Goal: Ask a question

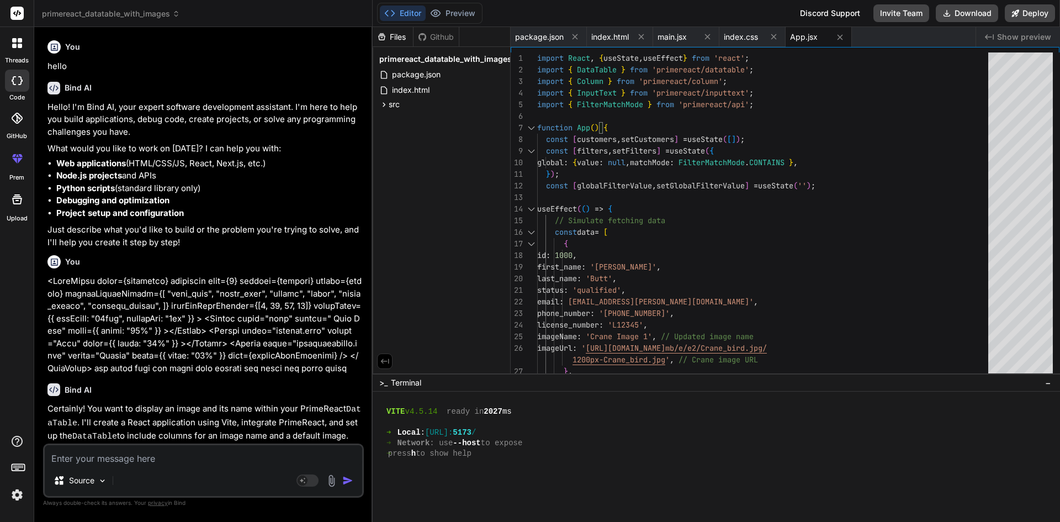
scroll to position [777, 0]
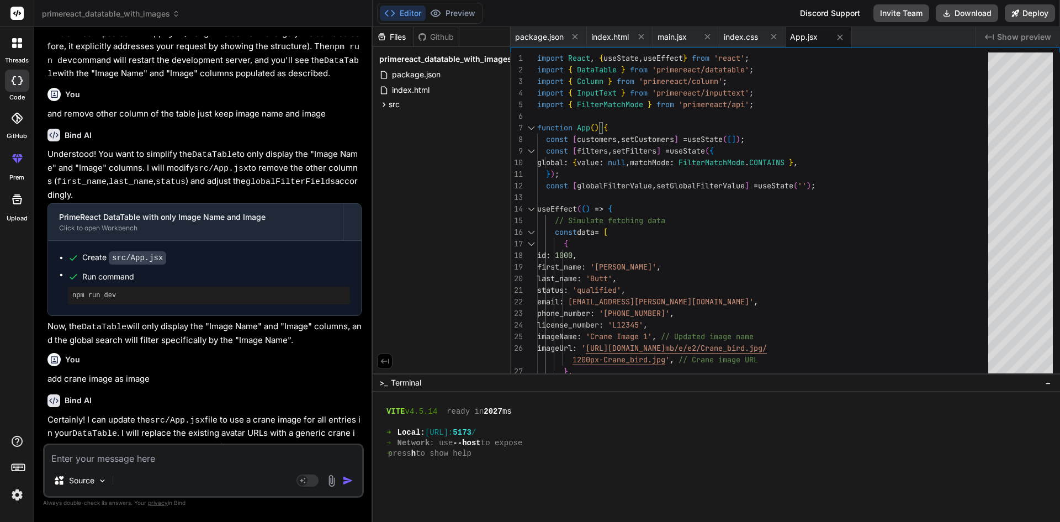
click at [174, 459] on textarea at bounding box center [204, 455] width 318 height 20
type textarea "w"
type textarea "x"
type textarea "wh"
type textarea "x"
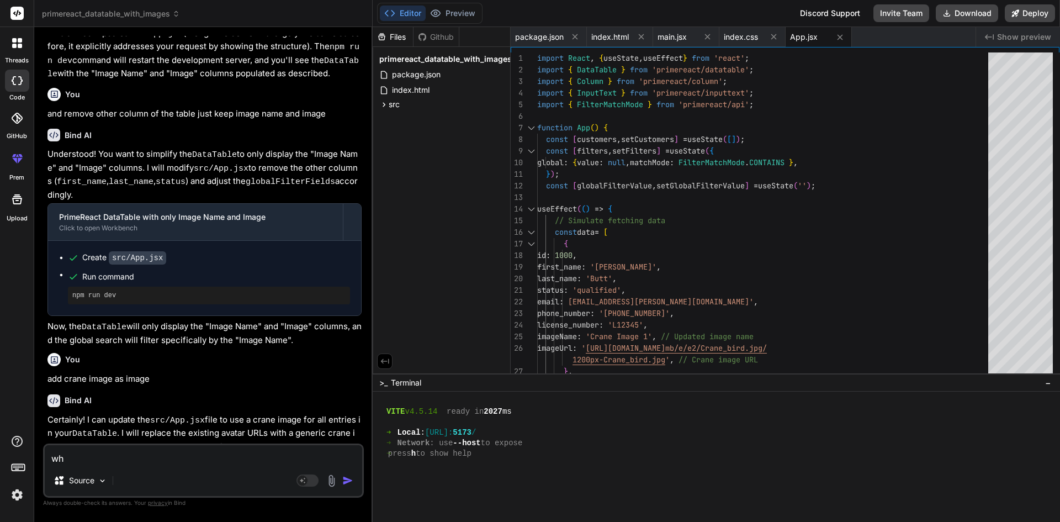
type textarea "wha"
type textarea "x"
type textarea "what"
type textarea "x"
type textarea "what"
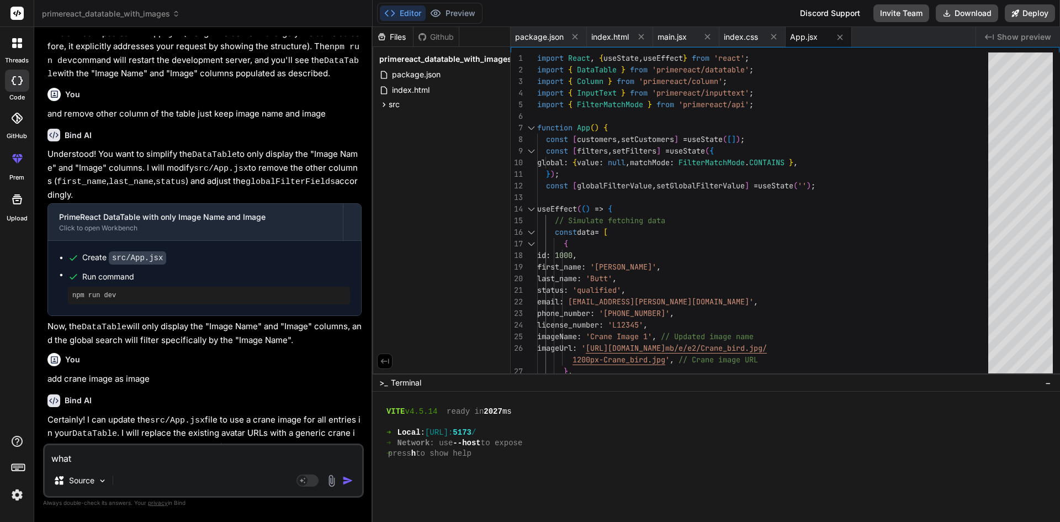
type textarea "x"
type textarea "what t"
type textarea "x"
type textarea "what th"
type textarea "x"
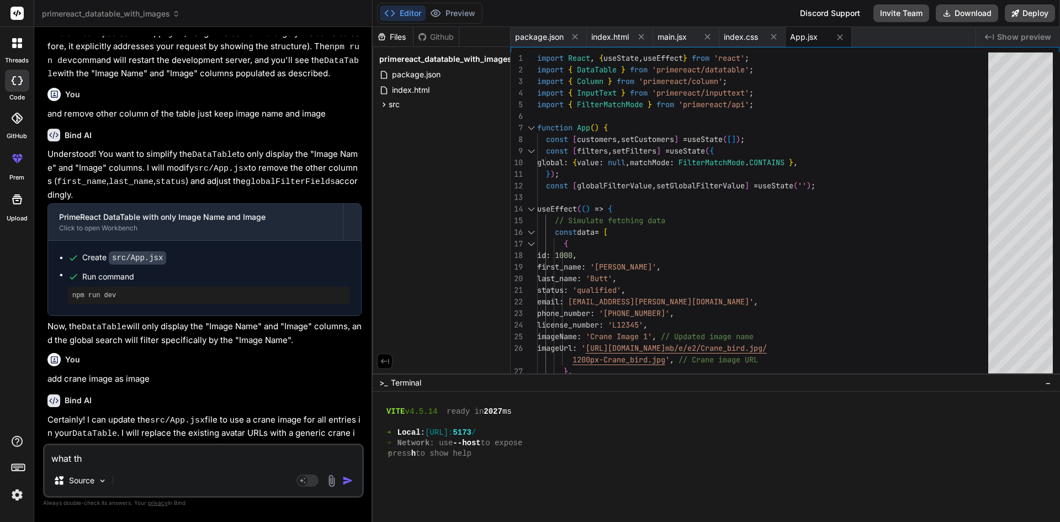
type textarea "what the"
type textarea "x"
type textarea "what the"
type textarea "x"
type textarea "what the d"
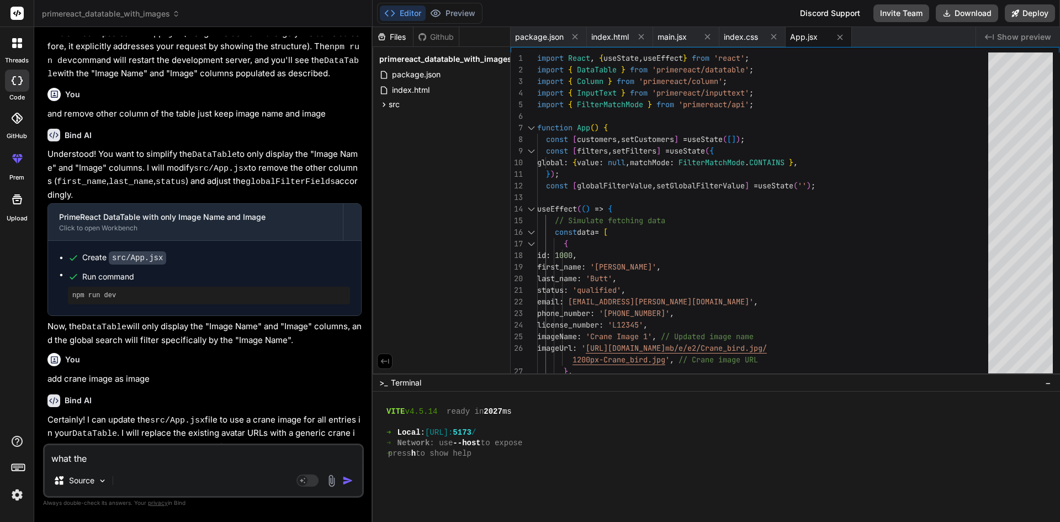
type textarea "x"
type textarea "what the di"
type textarea "x"
type textarea "what the dif"
type textarea "x"
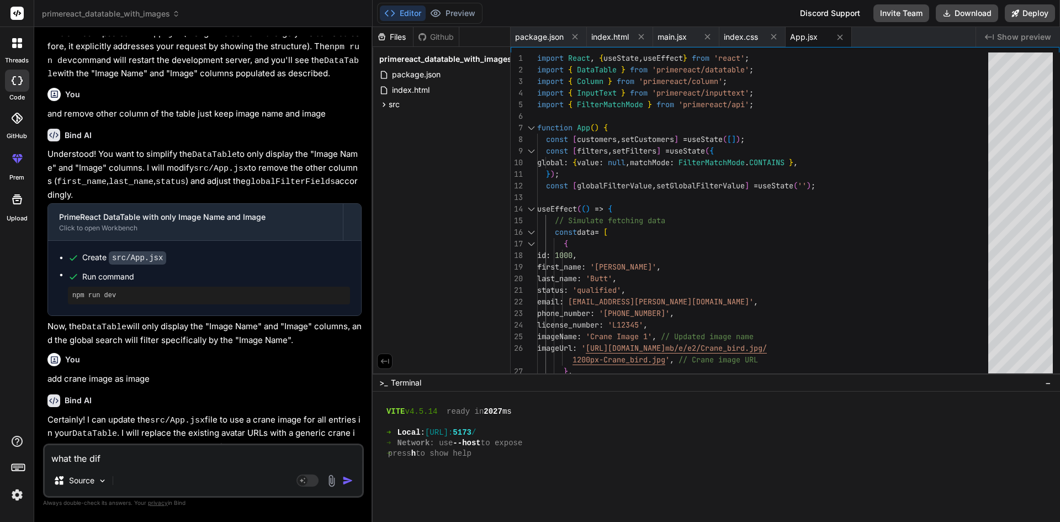
type textarea "what the diff"
type textarea "x"
type textarea "what the diffe"
type textarea "x"
type textarea "what the [PERSON_NAME]"
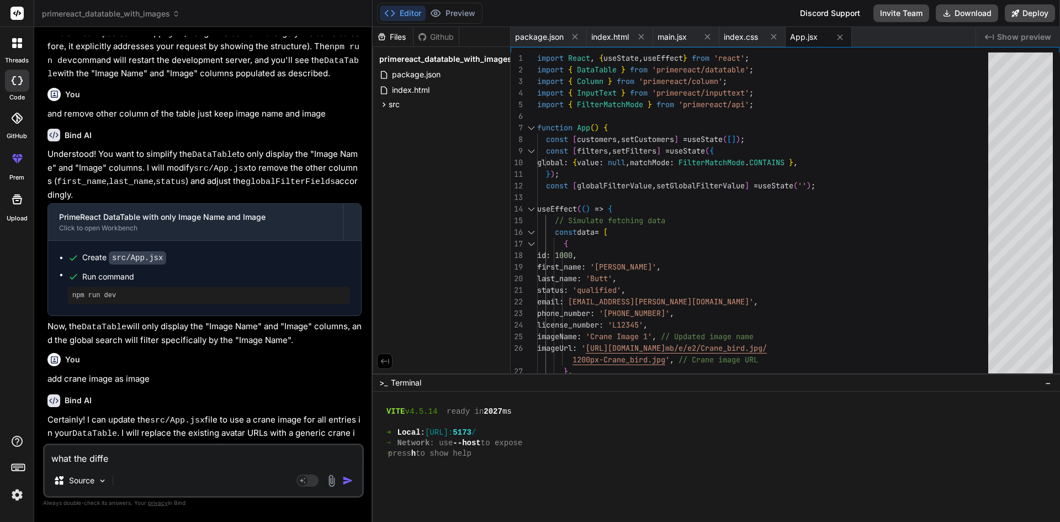
type textarea "x"
type textarea "what the diffeen"
type textarea "x"
type textarea "what the diffeenc"
type textarea "x"
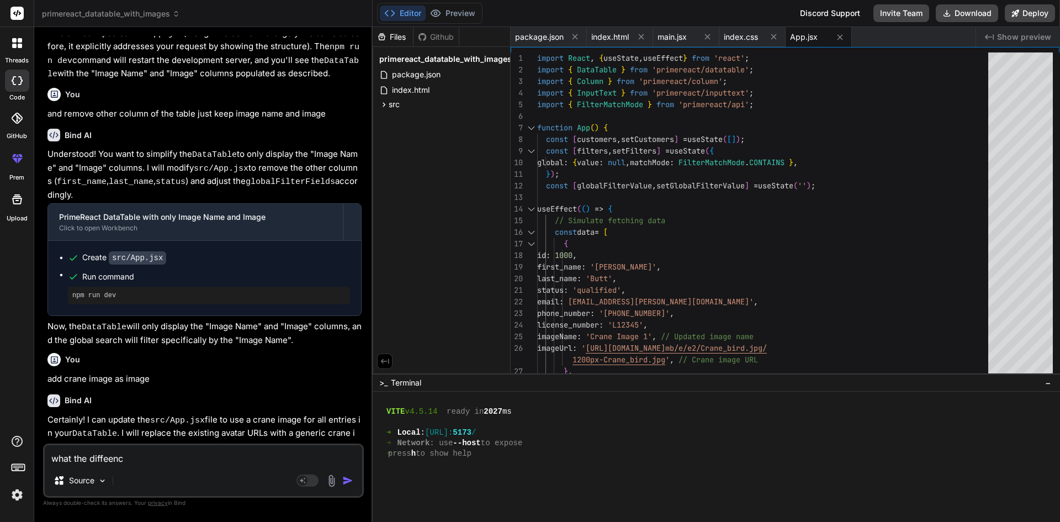
type textarea "what the diffeence"
type textarea "x"
type textarea "what the diffeence"
type textarea "x"
type textarea "what the diffeence b"
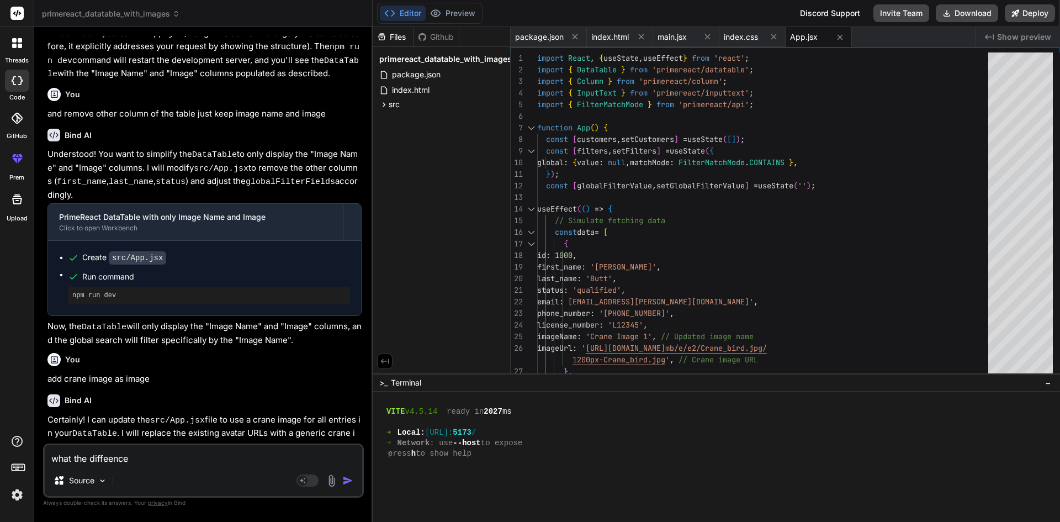
type textarea "x"
type textarea "what the diffeence be"
type textarea "x"
type textarea "what the diffeence bew"
type textarea "x"
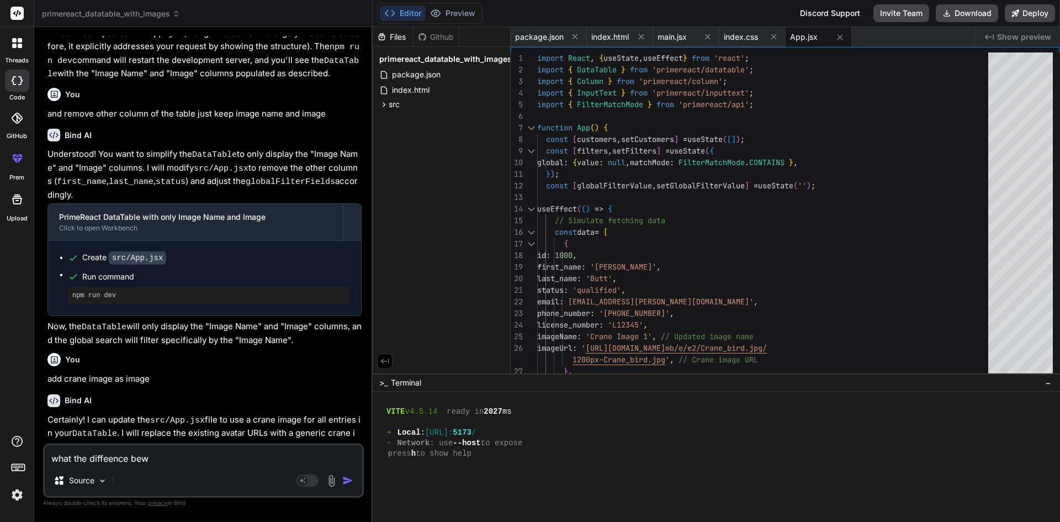
type textarea "what the diffeence bewt"
type textarea "x"
type textarea "what the diffeence bew"
type textarea "x"
type textarea "what the diffeence be"
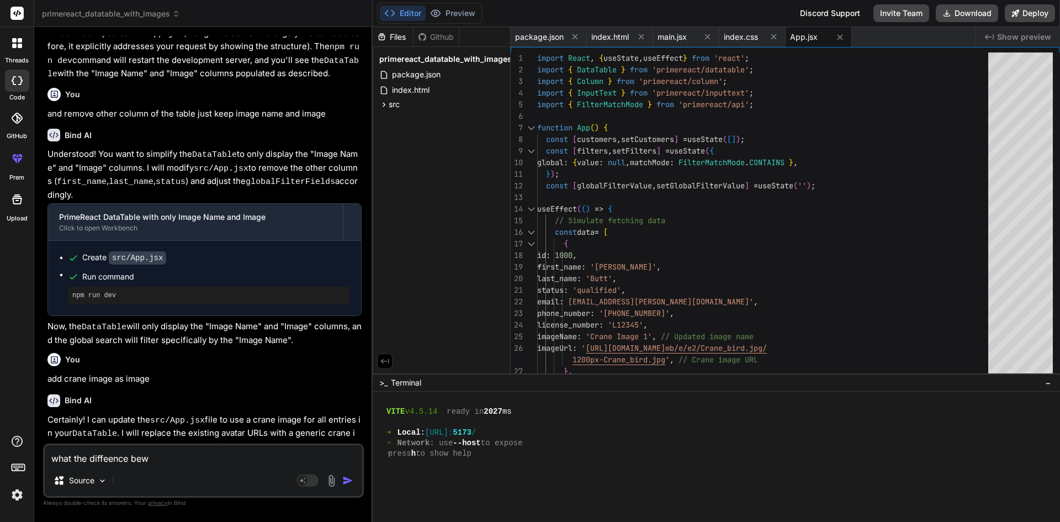
type textarea "x"
type textarea "what the diffeence bet"
type textarea "x"
type textarea "what the diffeence betw"
type textarea "x"
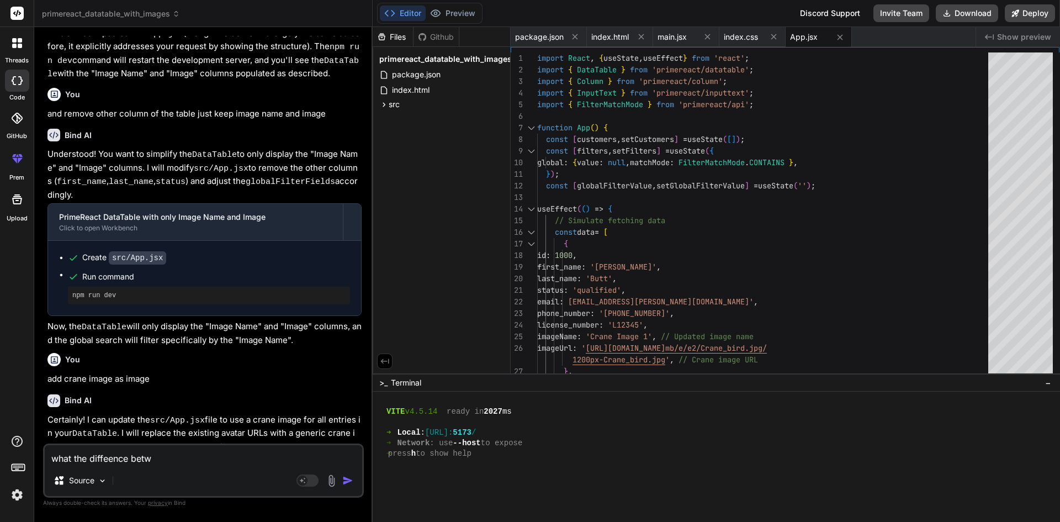
type textarea "what the diffeence betwe"
type textarea "x"
type textarea "what the diffeence betwee"
type textarea "x"
type textarea "what the diffeence between"
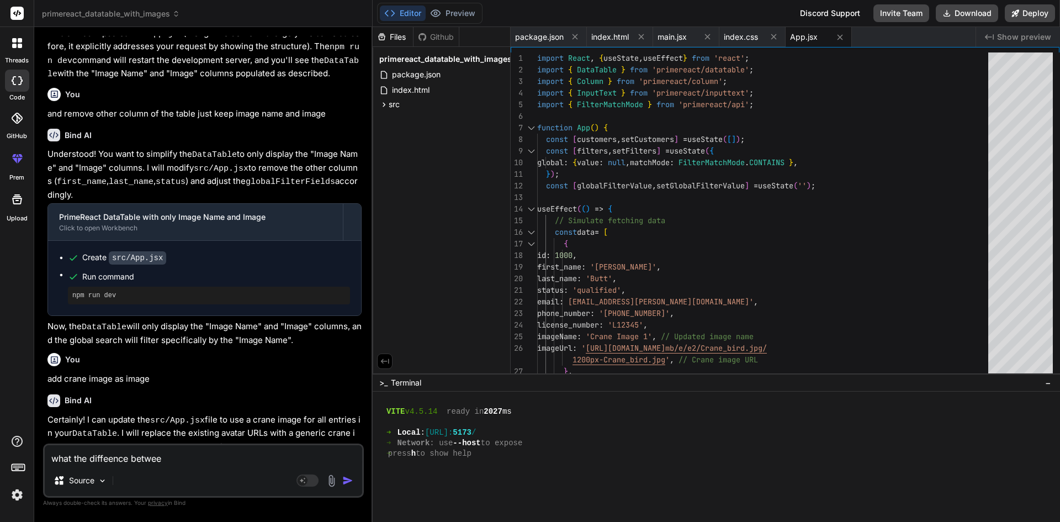
type textarea "x"
type textarea "what the diffeence between"
type textarea "x"
type textarea "what the diffeence between p"
type textarea "x"
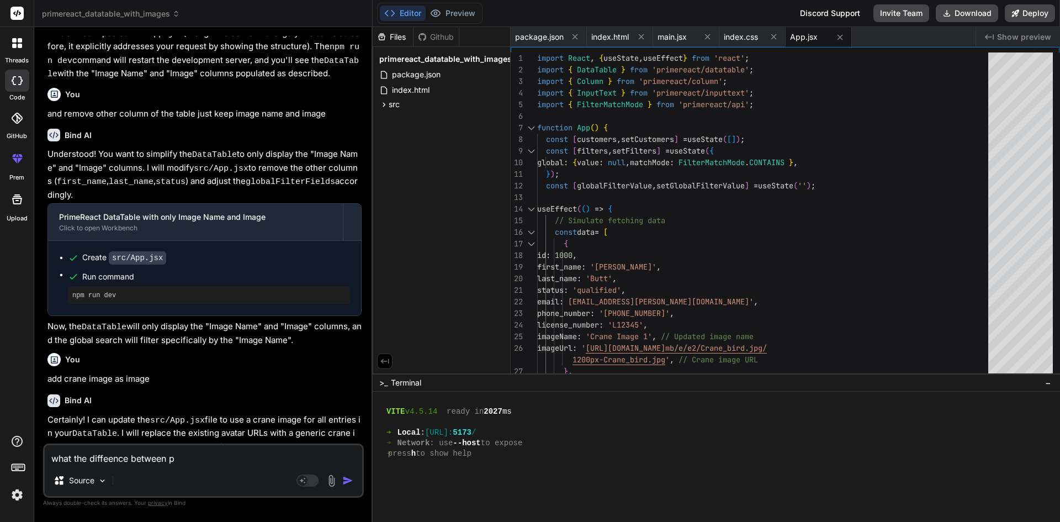
type textarea "what the diffeence between pa"
type textarea "x"
type textarea "what the diffeence between pag"
type textarea "x"
type textarea "what the diffeence between page"
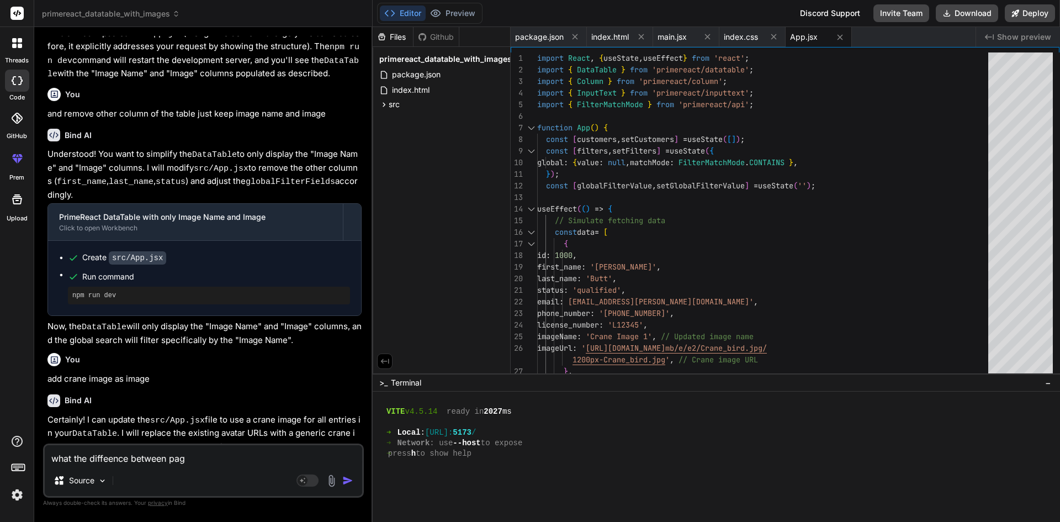
type textarea "x"
type textarea "what the diffeence between page"
type textarea "x"
type textarea "what the diffeence between page r"
type textarea "x"
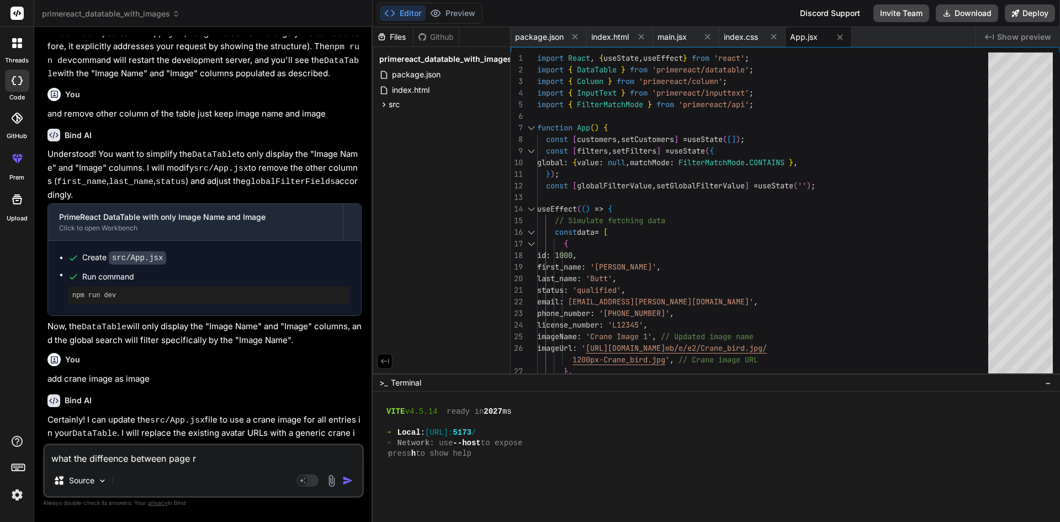
type textarea "what the diffeence between page ro"
type textarea "x"
type textarea "what the diffeence between page rou"
type textarea "x"
type textarea "what the diffeence between page rout"
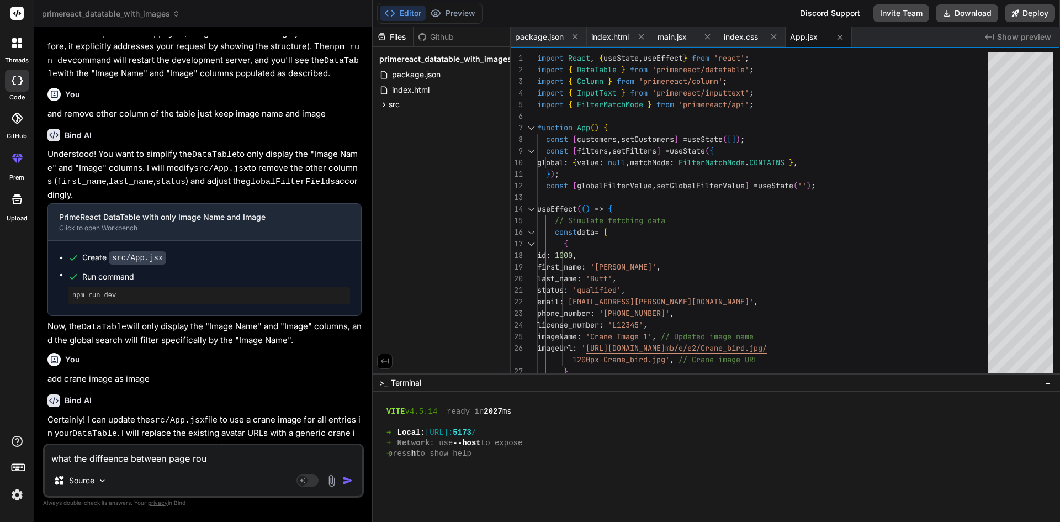
type textarea "x"
type textarea "what the diffeence between page route"
type textarea "x"
type textarea "what the diffeence between page router"
type textarea "x"
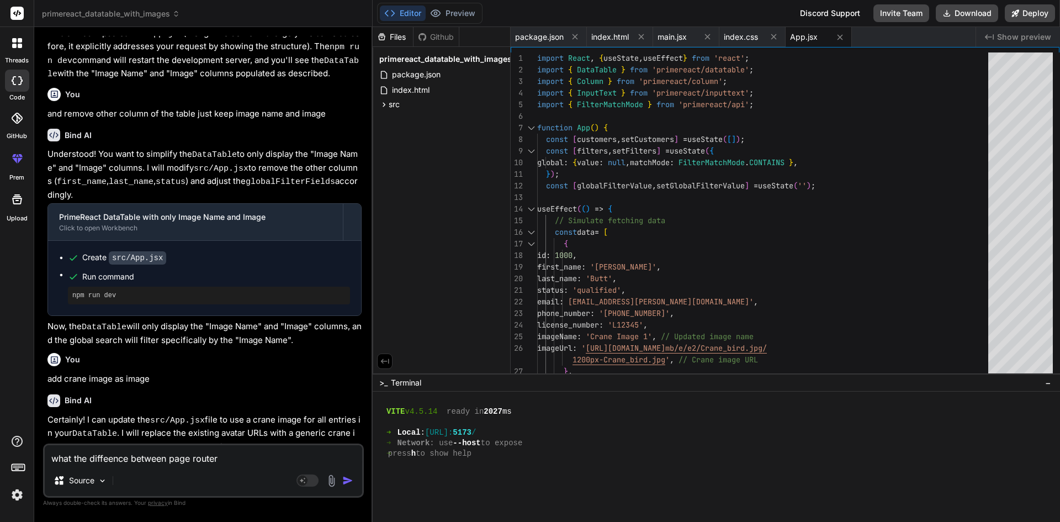
type textarea "what the diffeence between page router"
type textarea "x"
type textarea "what the diffeence between page router a"
type textarea "x"
type textarea "what the diffeence between page router an"
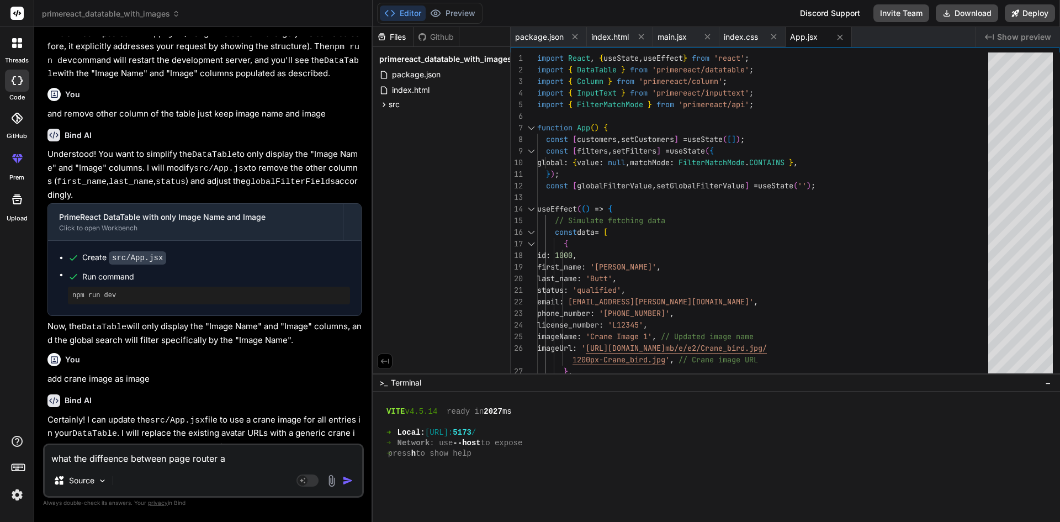
type textarea "x"
type textarea "what the diffeence between page router and"
type textarea "x"
type textarea "what the diffeence between page router and"
type textarea "x"
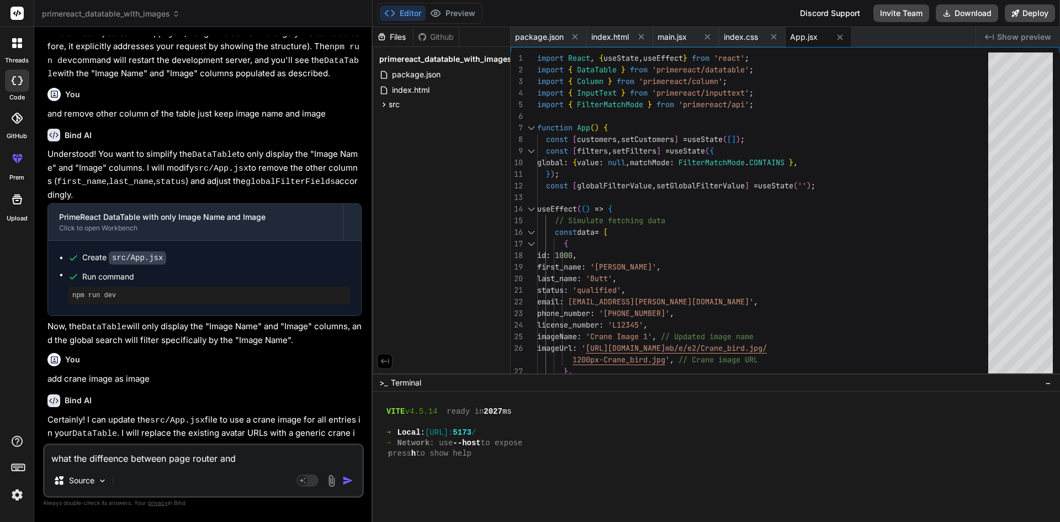
type textarea "what the diffeence between page router and a"
type textarea "x"
type textarea "what the diffeence between page router and ap"
type textarea "x"
type textarea "what the diffeence between page router and app"
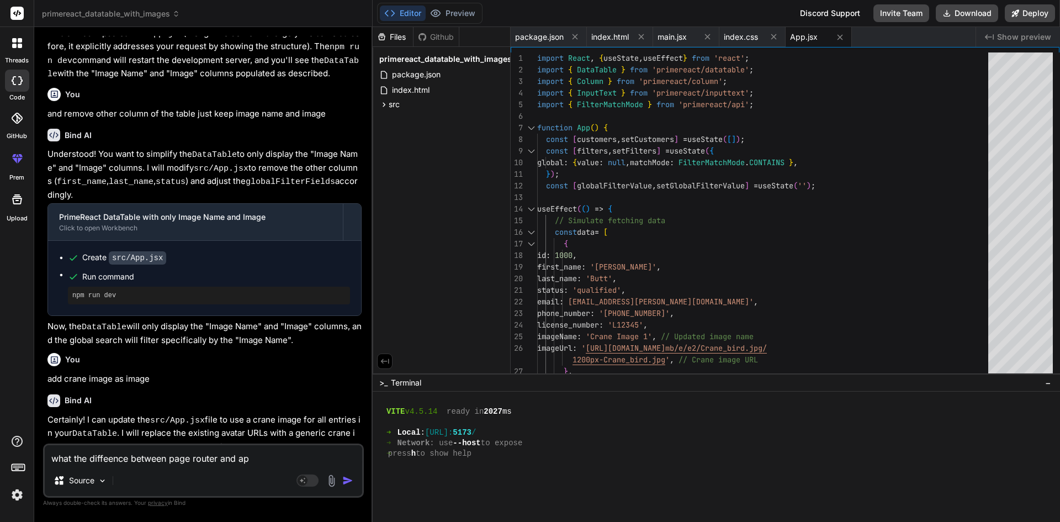
type textarea "x"
type textarea "what the diffeence between page router and app"
type textarea "x"
type textarea "what the diffeence between page router and app r"
type textarea "x"
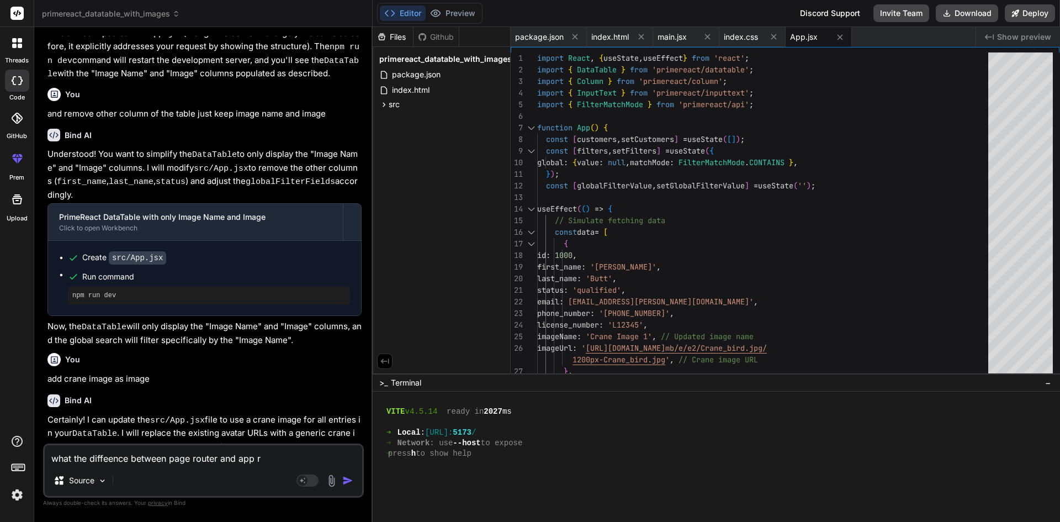
type textarea "what the diffeence between page router and app ro"
type textarea "x"
type textarea "what the diffeence between page router and app rou"
type textarea "x"
type textarea "what the diffeence between page router and app rout"
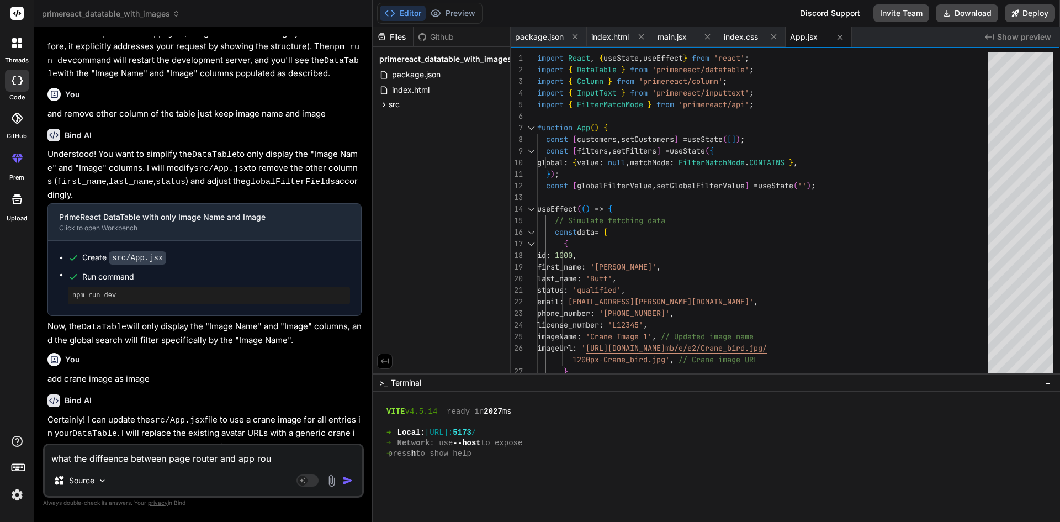
type textarea "x"
type textarea "what the diffeence between page router and app route"
type textarea "x"
type textarea "what the diffeence between page router and app router"
type textarea "x"
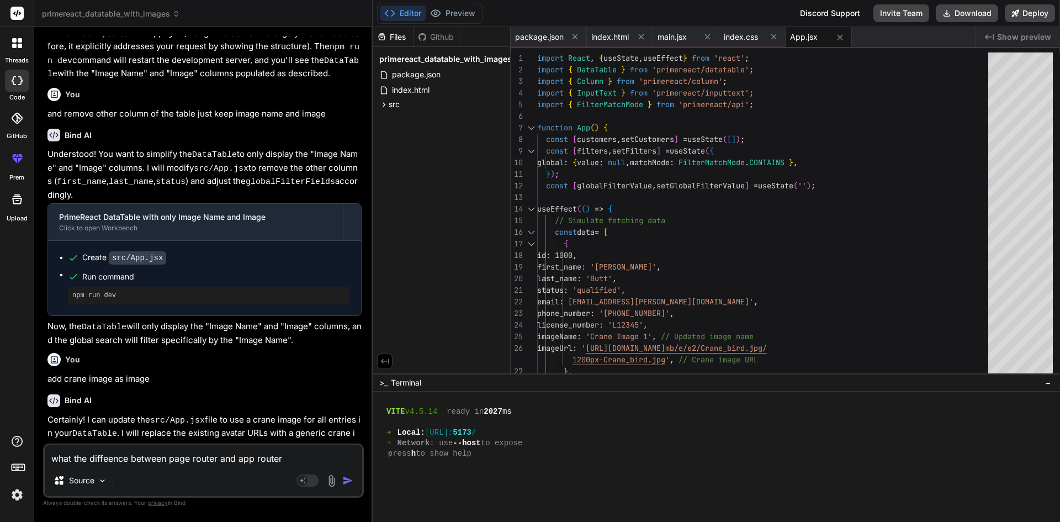
type textarea "what the diffeence between page router and app router"
type textarea "x"
type textarea "what the diffeence between page router and app router i"
type textarea "x"
type textarea "what the diffeence between page router and app router in"
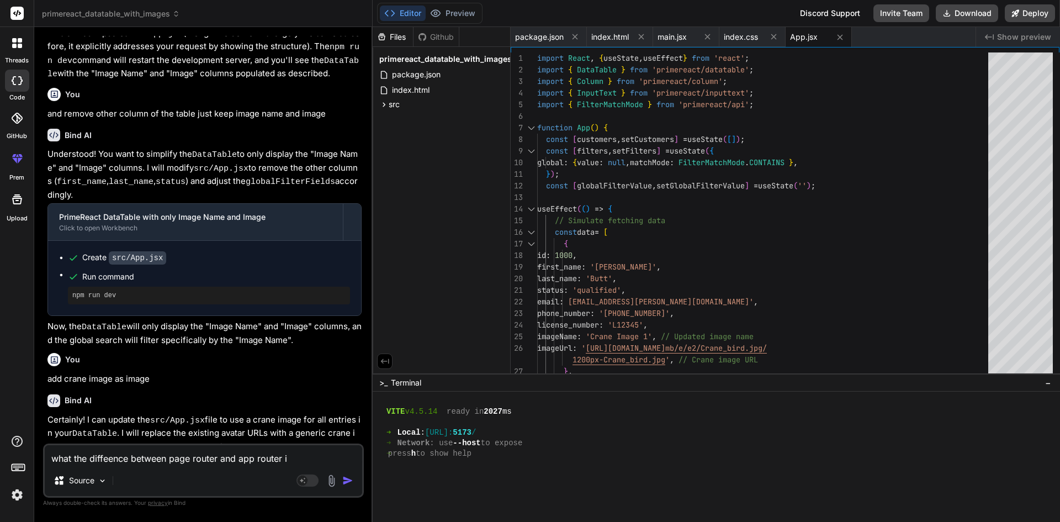
type textarea "x"
type textarea "what the diffeence between page router and app router in"
type textarea "x"
type textarea "what the diffeence between page router and app router in n"
type textarea "x"
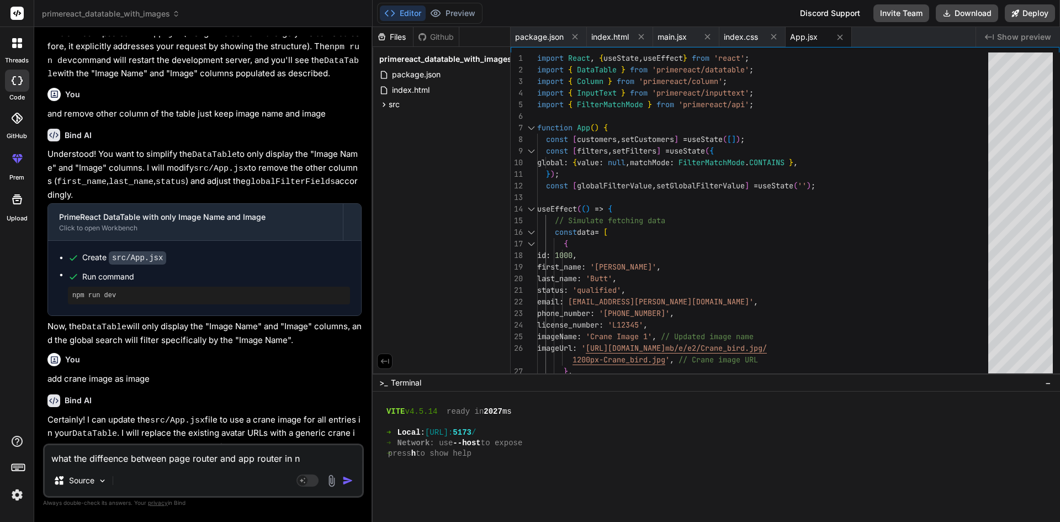
type textarea "what the diffeence between page router and app router in [GEOGRAPHIC_DATA]"
type textarea "x"
type textarea "what the diffeence between page router and app router in [GEOGRAPHIC_DATA]"
type textarea "x"
type textarea "what the diffeence between page router and app router in next"
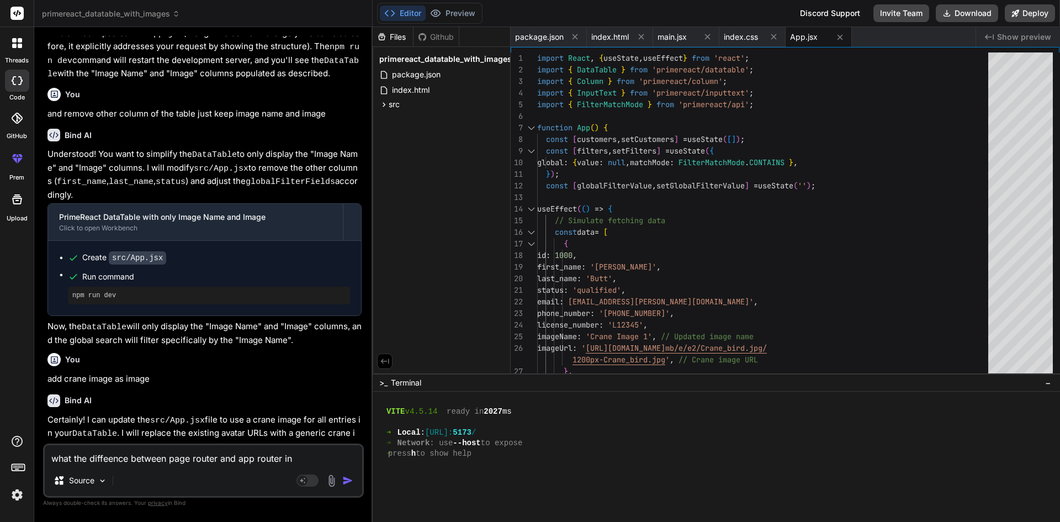
type textarea "x"
type textarea "what the diffeence between page router and app router in next"
type textarea "x"
type textarea "what the diffeence between page router and app router in next j"
type textarea "x"
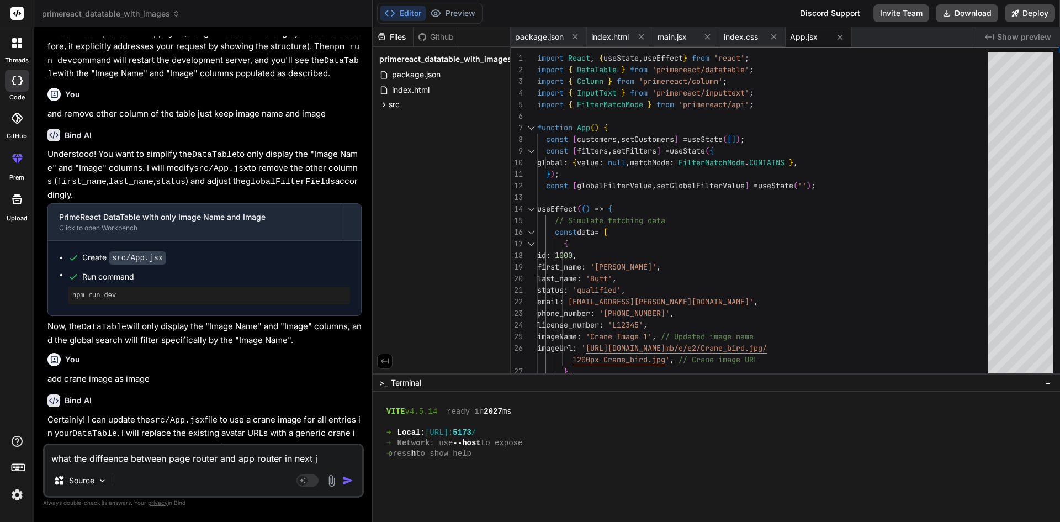
type textarea "what the diffeence between page router and app router in next js"
type textarea "x"
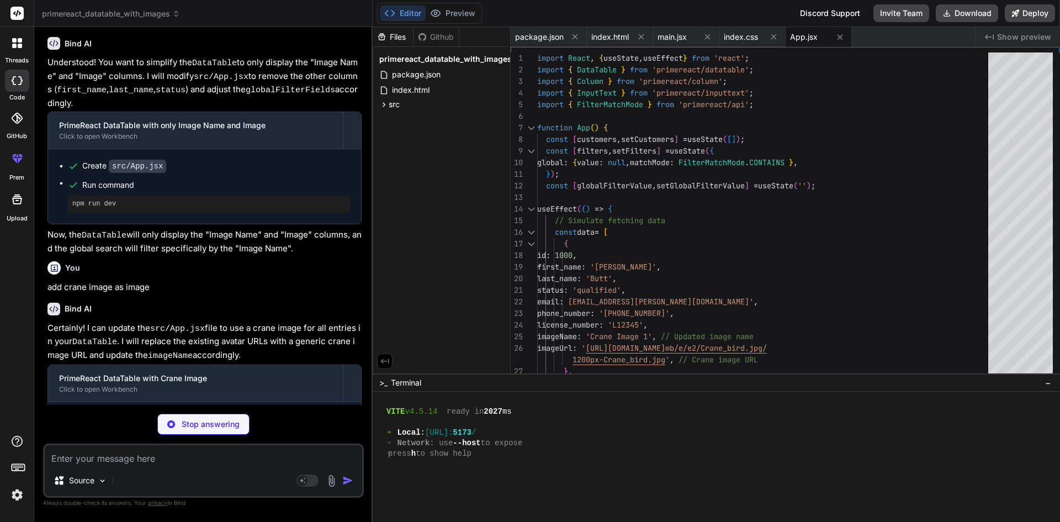
scroll to position [1495, 0]
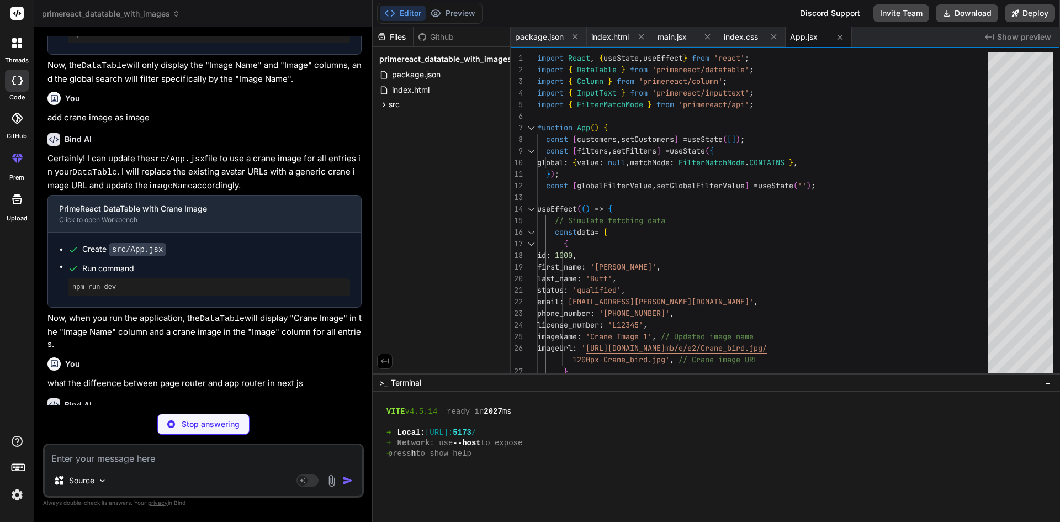
type textarea "x"
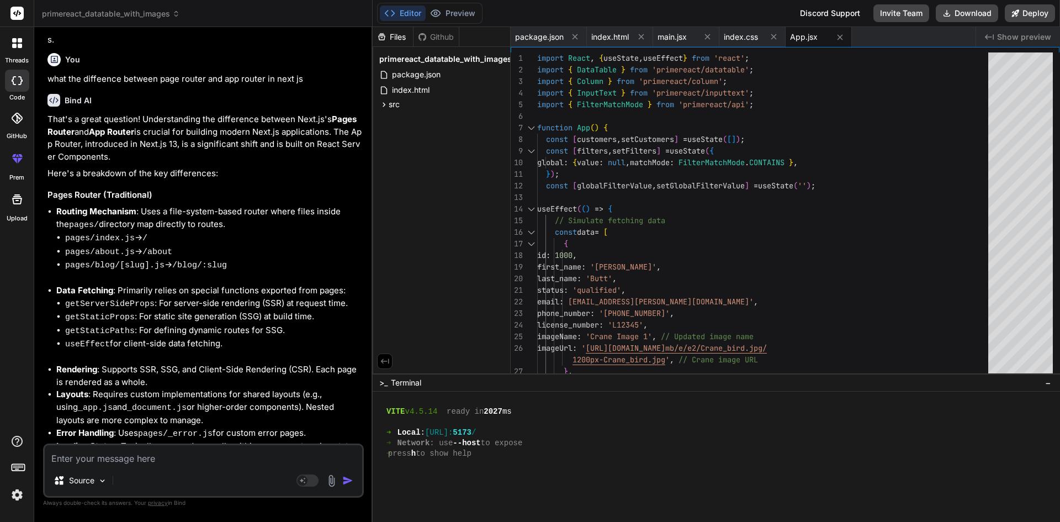
scroll to position [1771, 0]
